Goal: Communication & Community: Answer question/provide support

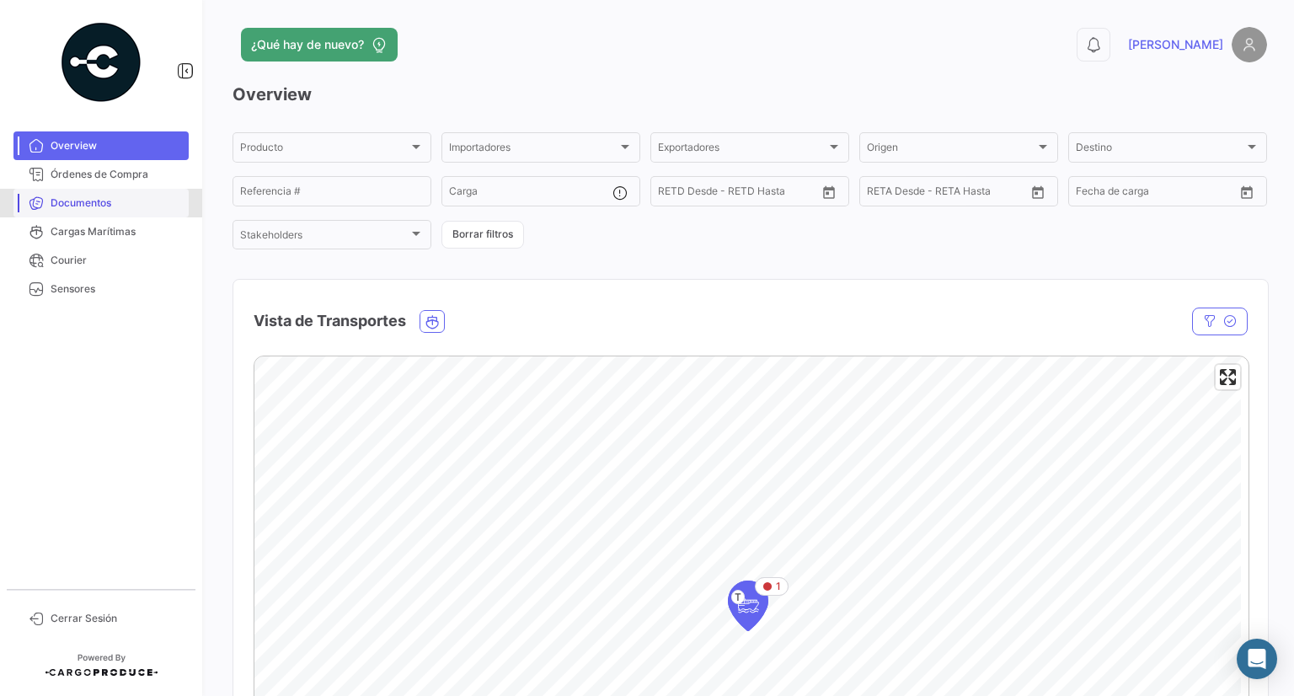
click at [107, 207] on span "Documentos" at bounding box center [116, 202] width 131 height 15
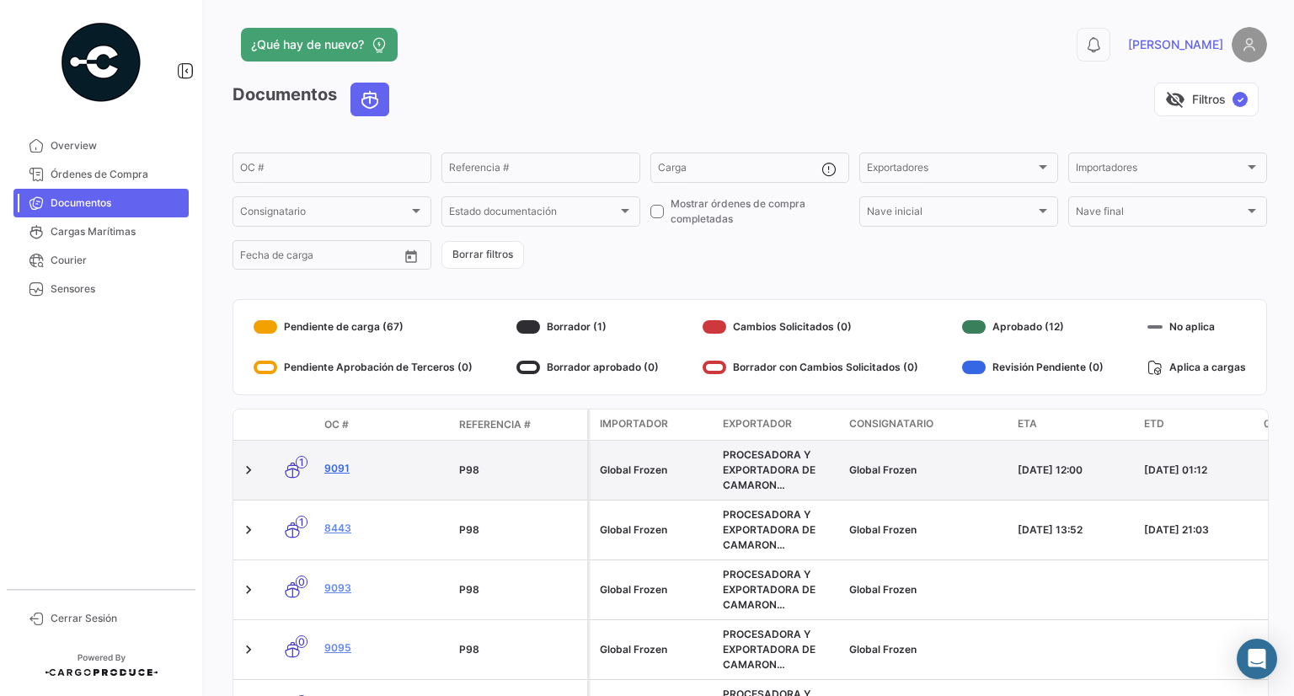
click at [328, 473] on link "9091" at bounding box center [384, 468] width 121 height 15
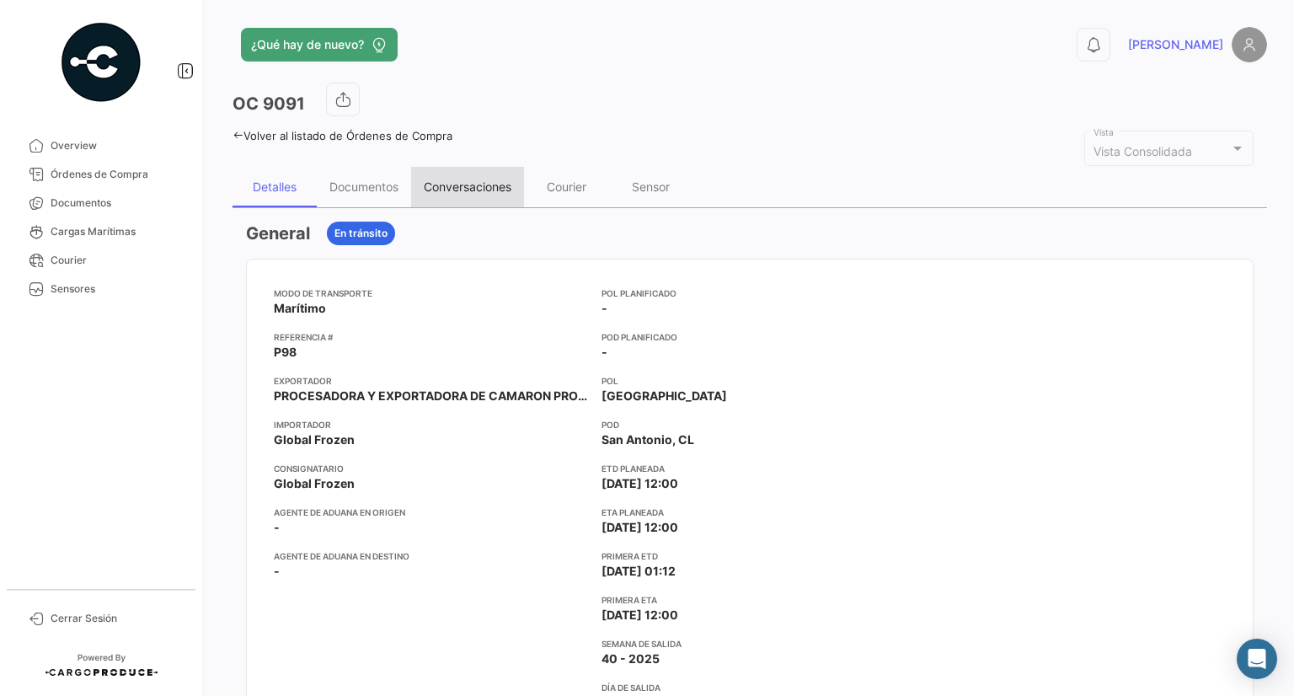
click at [448, 180] on div "Conversaciones" at bounding box center [468, 186] width 88 height 14
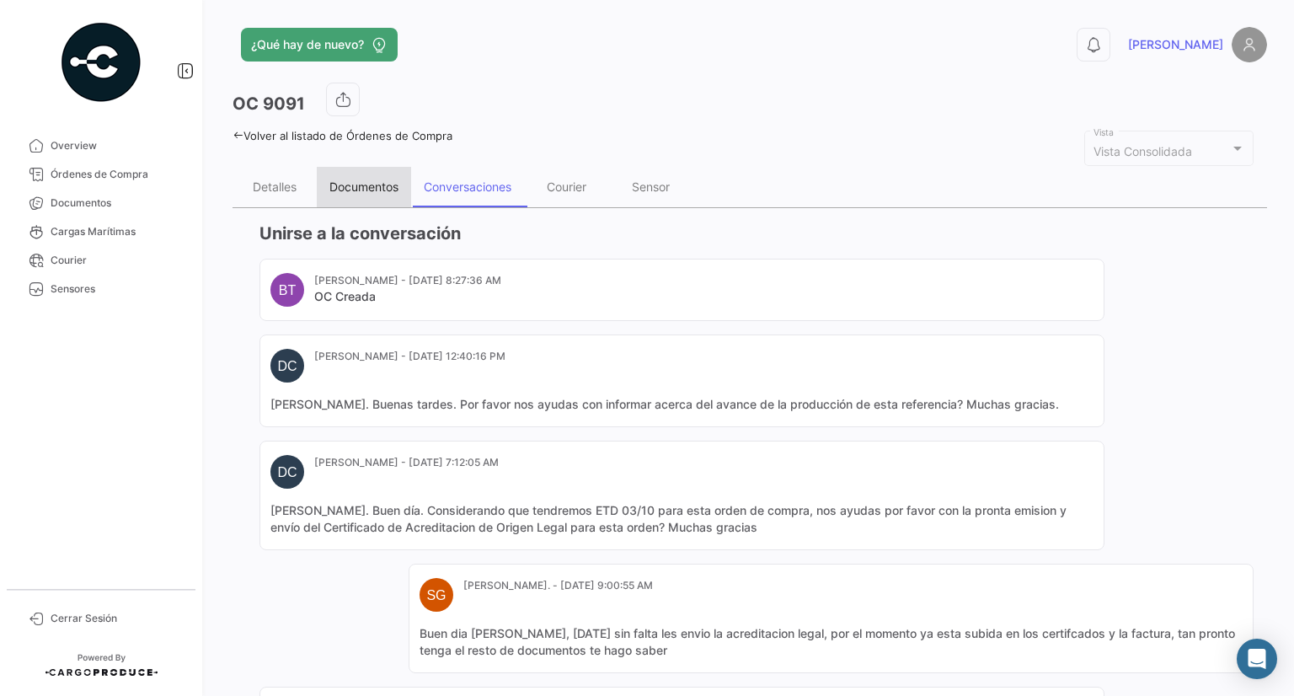
click at [368, 176] on div "Documentos" at bounding box center [364, 187] width 94 height 40
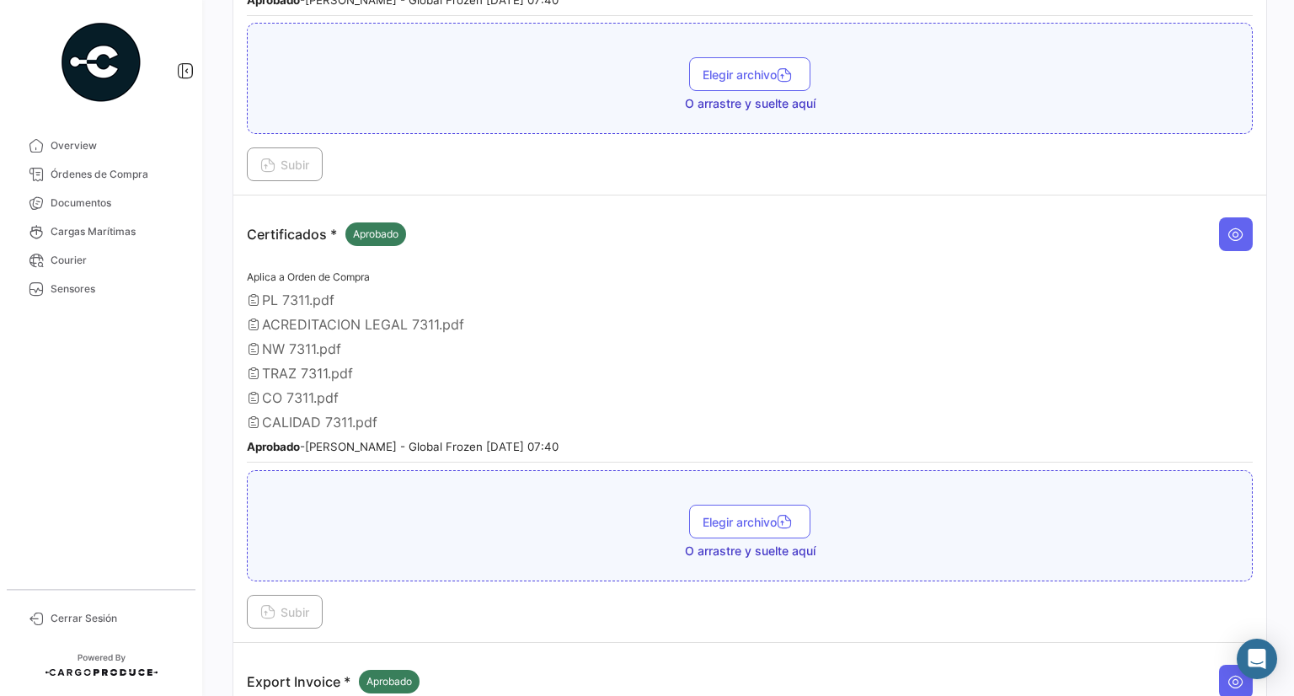
scroll to position [1425, 0]
click at [748, 513] on span "Elegir archivo" at bounding box center [749, 520] width 94 height 14
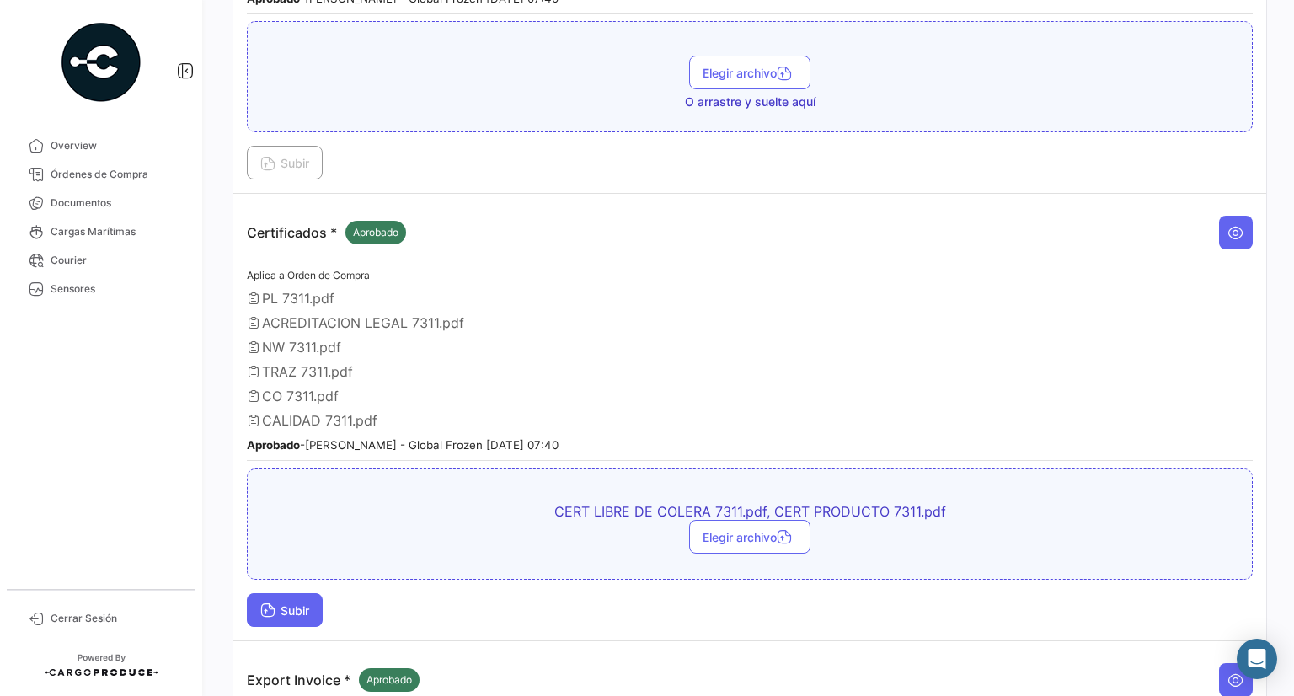
click at [286, 603] on span "Subir" at bounding box center [284, 610] width 49 height 14
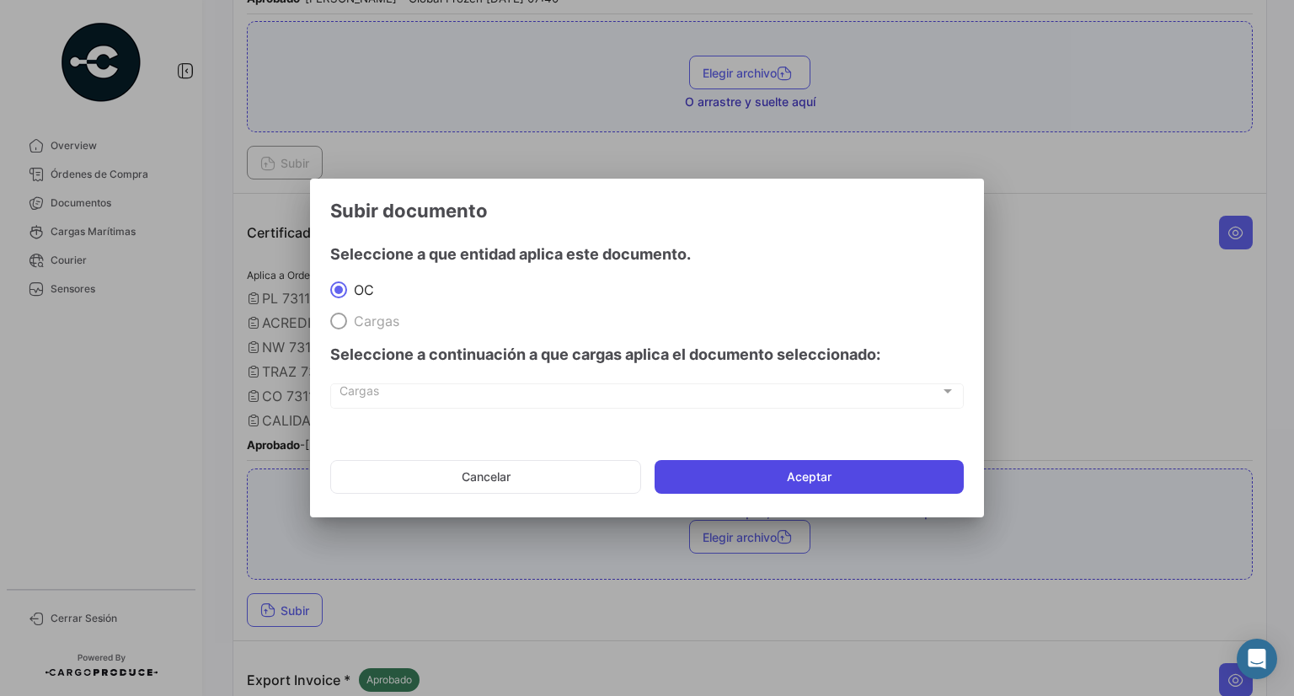
click at [830, 473] on button "Aceptar" at bounding box center [808, 477] width 309 height 34
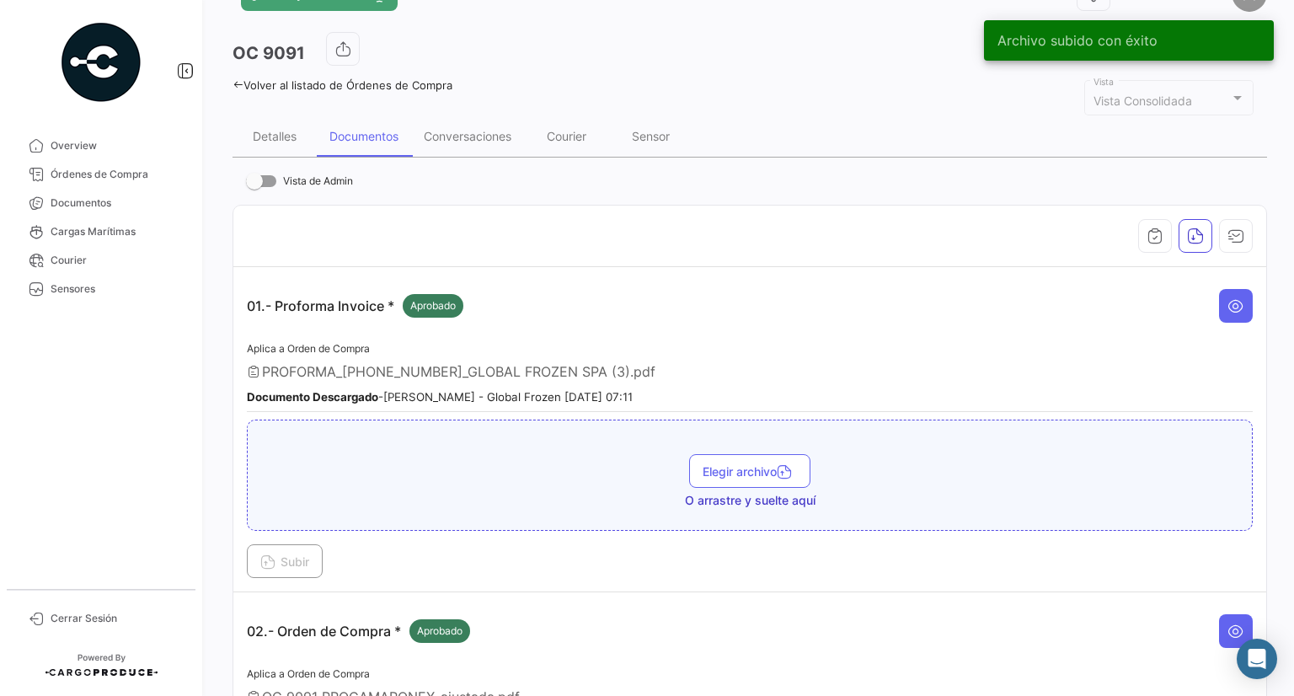
scroll to position [0, 0]
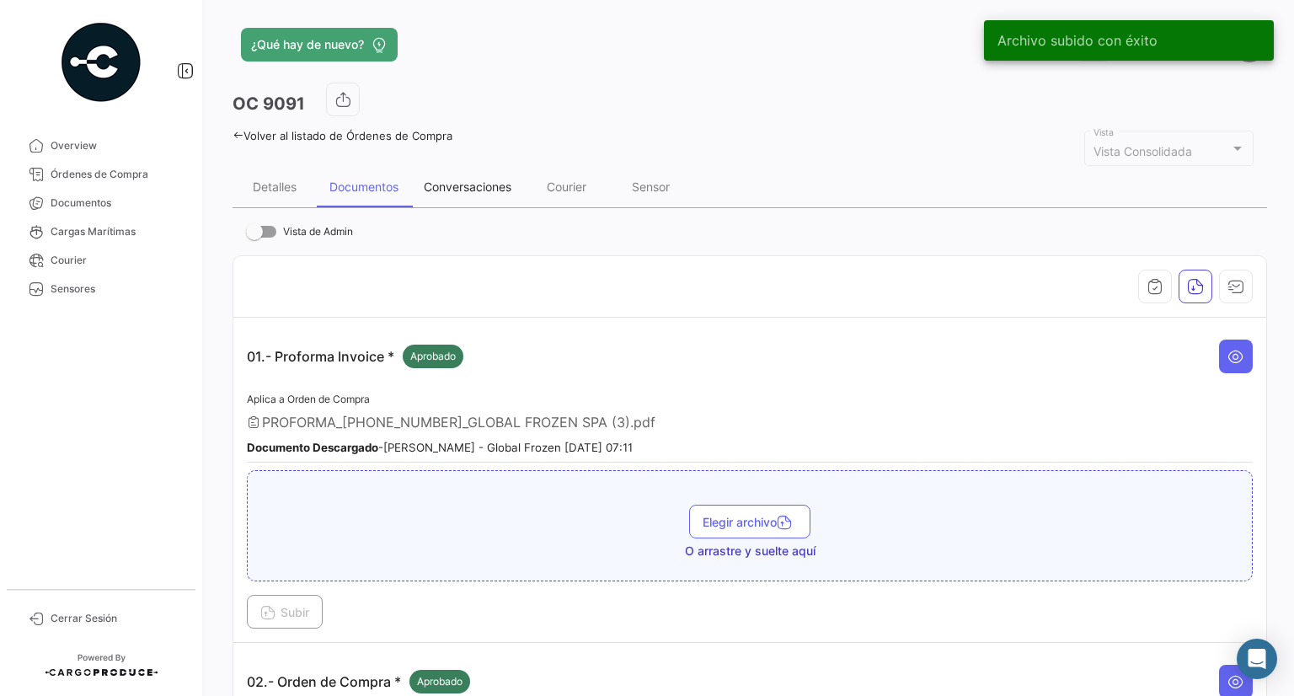
click at [455, 187] on div "Conversaciones" at bounding box center [468, 186] width 88 height 14
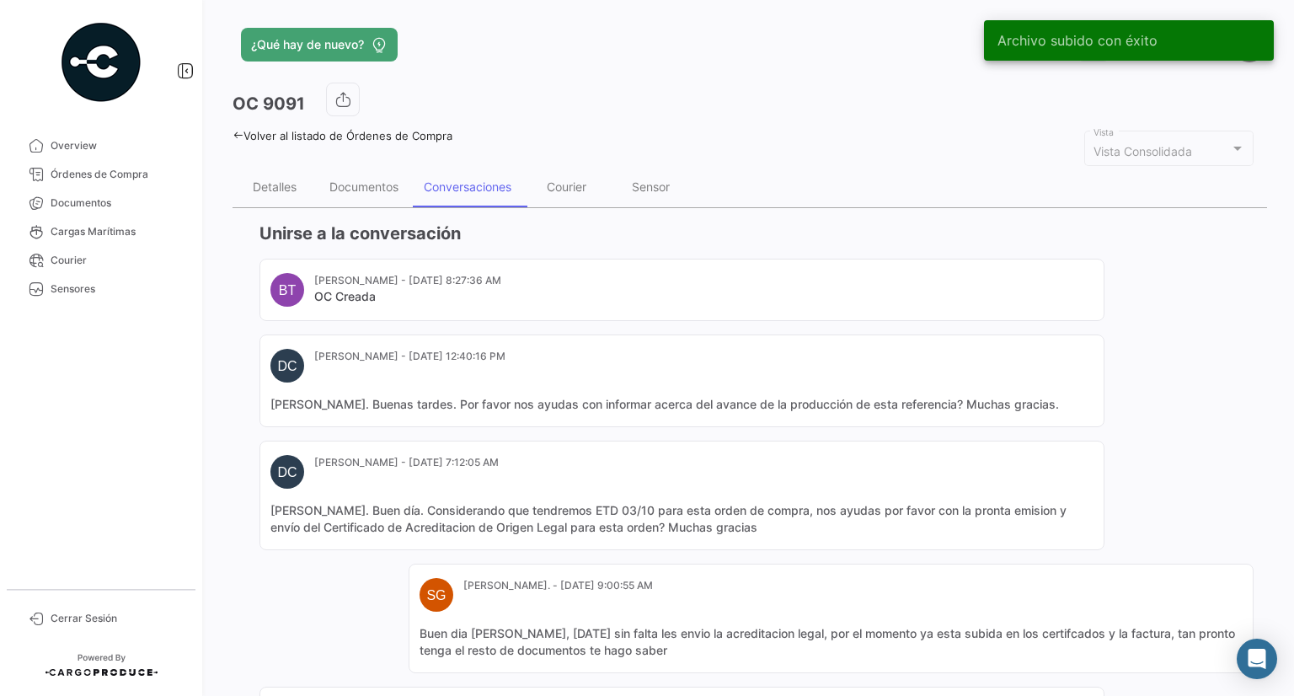
scroll to position [327, 0]
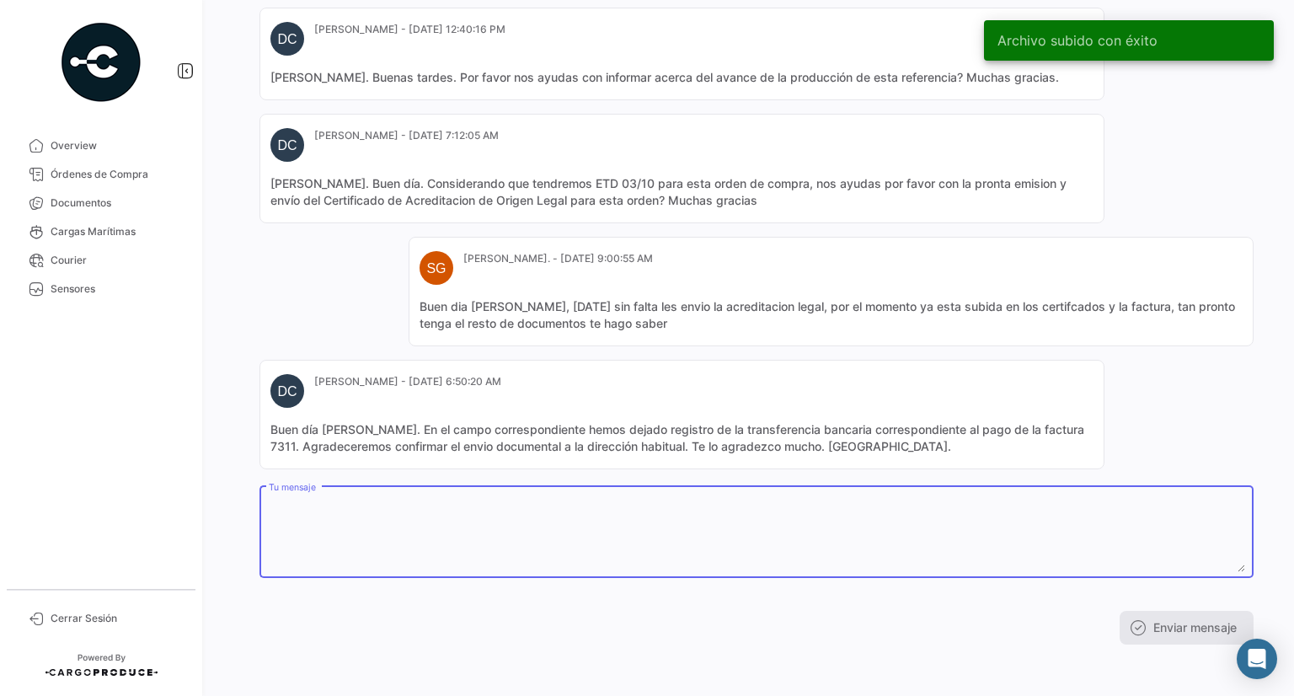
click at [451, 520] on textarea "Tu mensaje" at bounding box center [757, 535] width 976 height 74
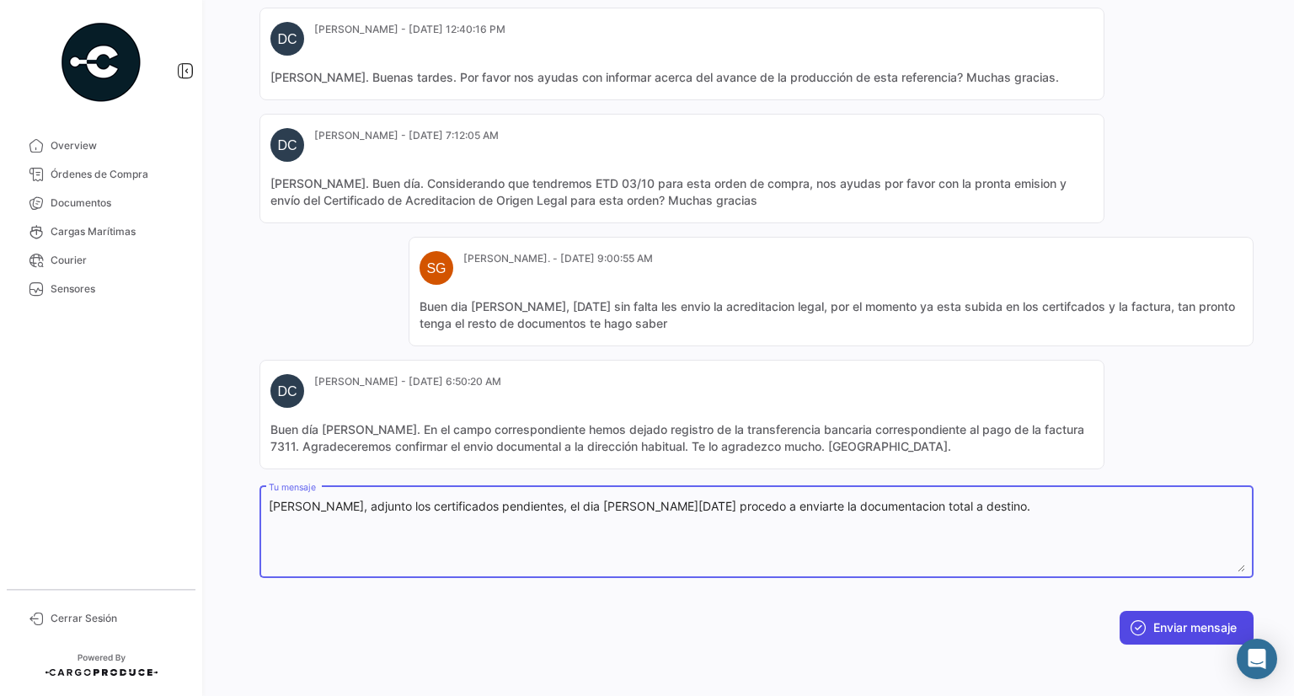
type textarea "[PERSON_NAME], adjunto los certificados pendientes, el dia [PERSON_NAME][DATE] …"
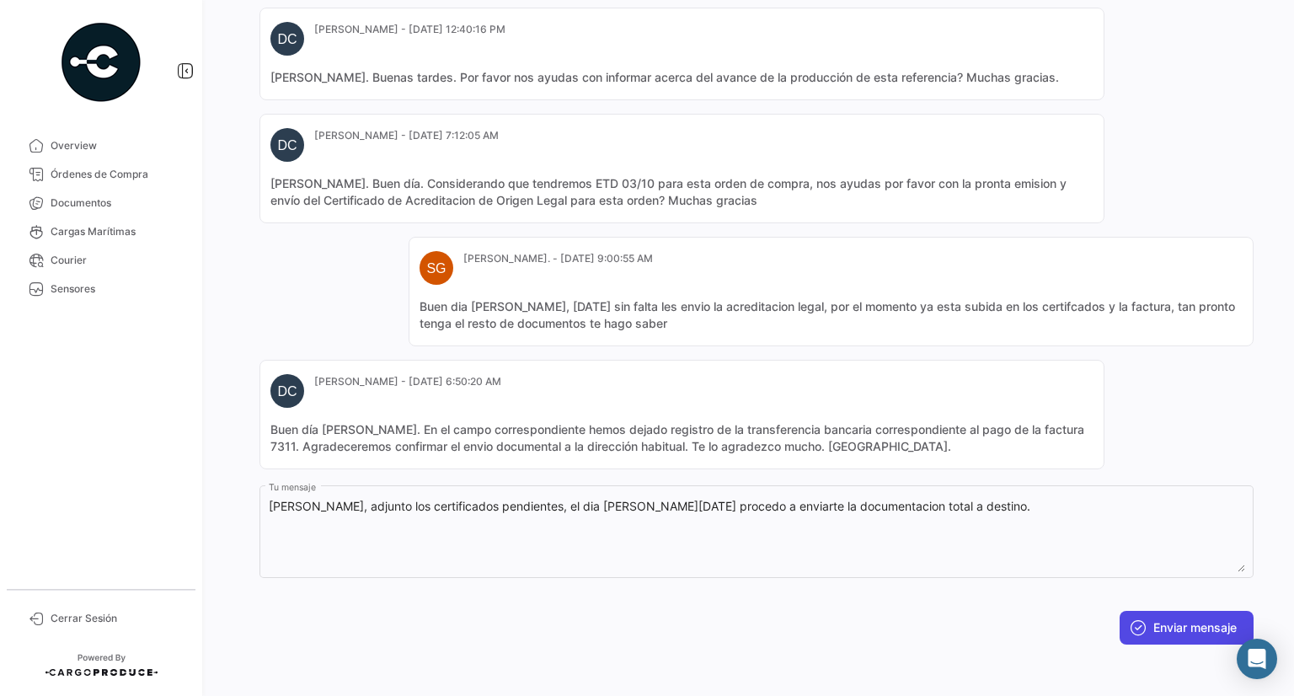
click at [1152, 621] on button "Enviar mensaje" at bounding box center [1186, 628] width 134 height 34
